Goal: Navigation & Orientation: Find specific page/section

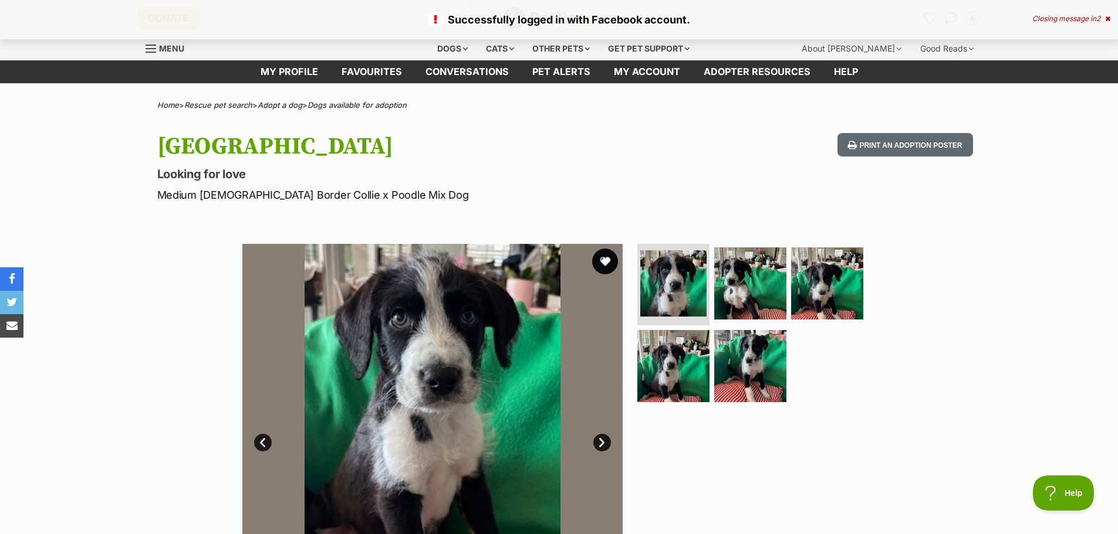
click at [605, 258] on button "favourite" at bounding box center [605, 262] width 26 height 26
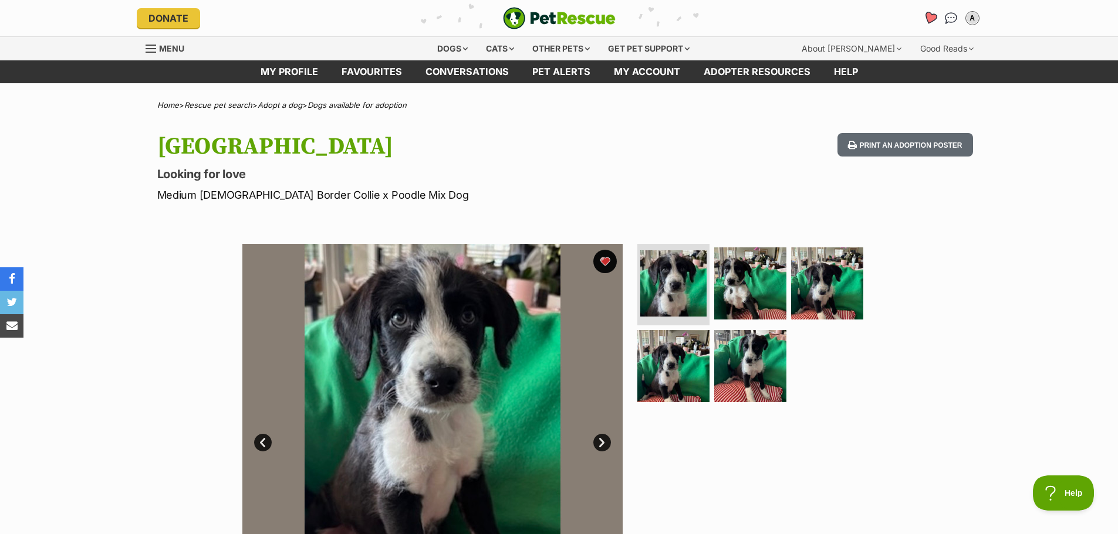
click at [927, 17] on icon "Favourites" at bounding box center [929, 17] width 14 height 13
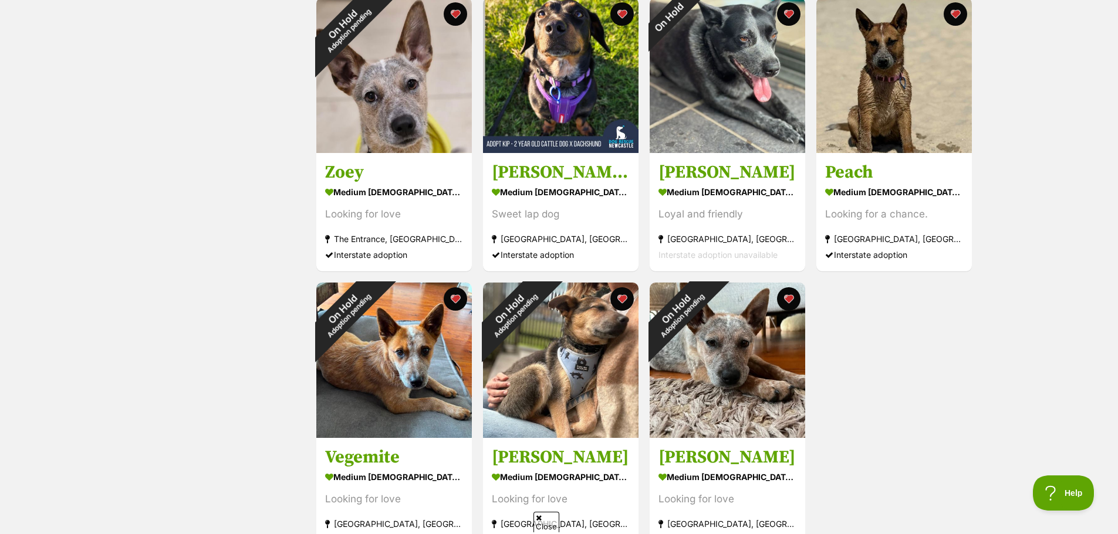
scroll to position [176, 0]
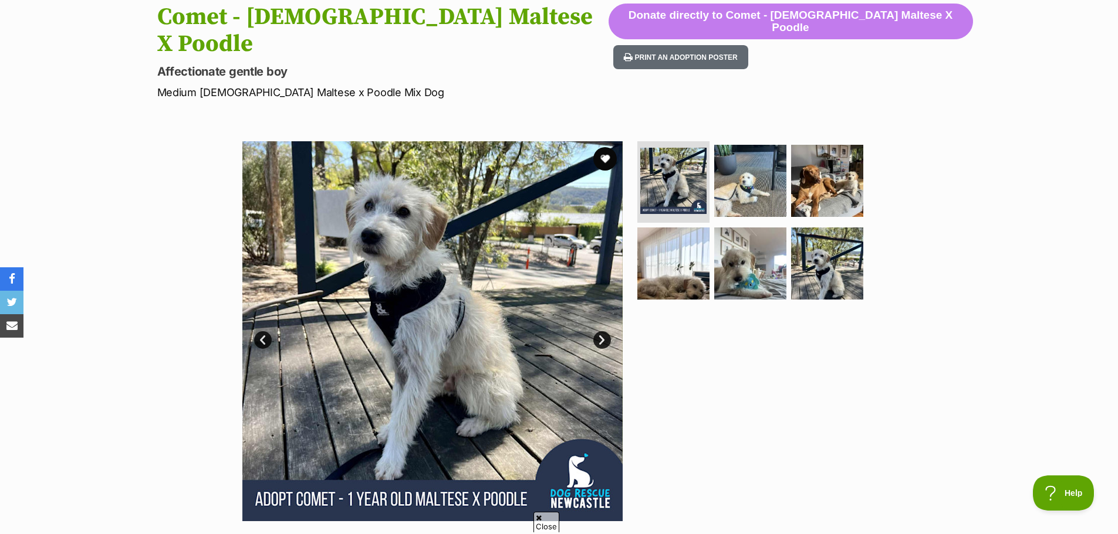
scroll to position [59, 0]
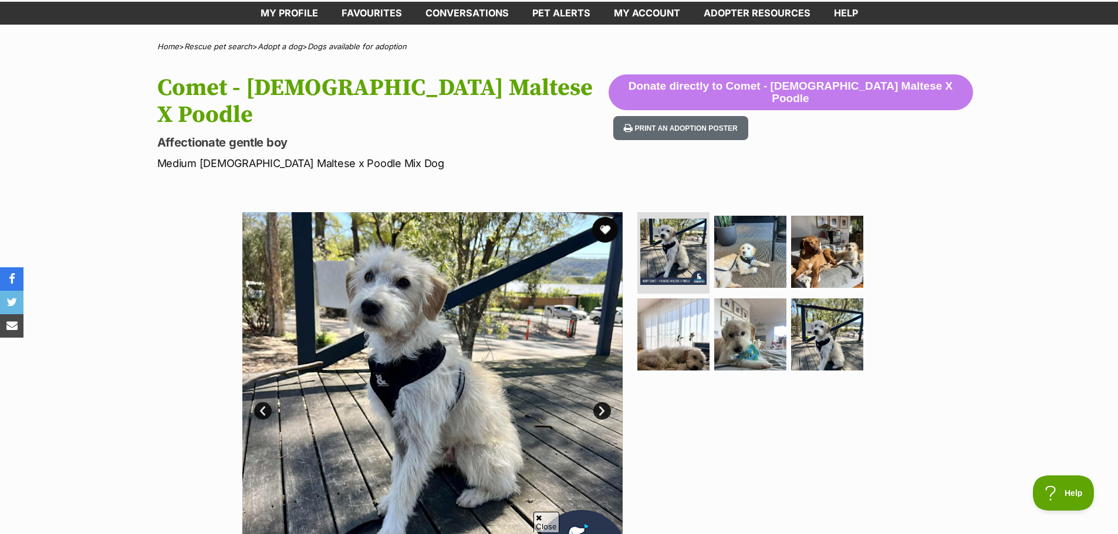
click at [602, 217] on button "favourite" at bounding box center [605, 230] width 26 height 26
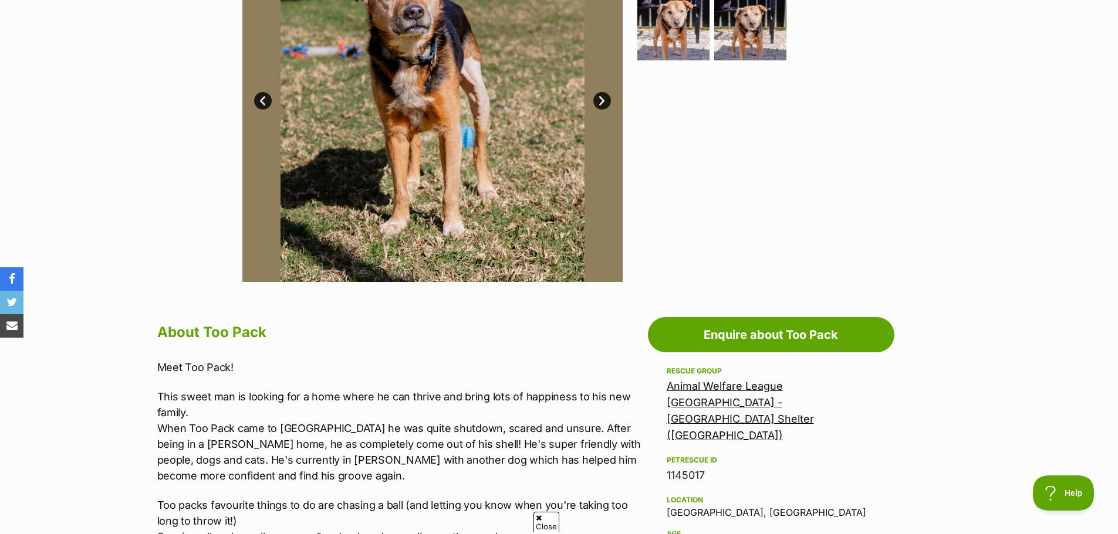
scroll to position [117, 0]
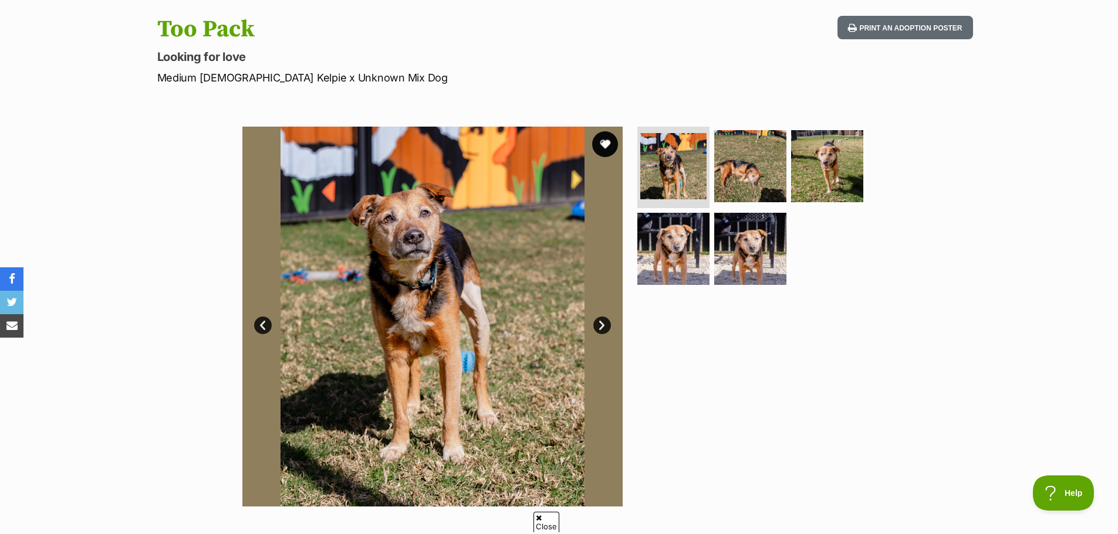
click at [605, 145] on button "favourite" at bounding box center [605, 144] width 26 height 26
